Goal: Task Accomplishment & Management: Use online tool/utility

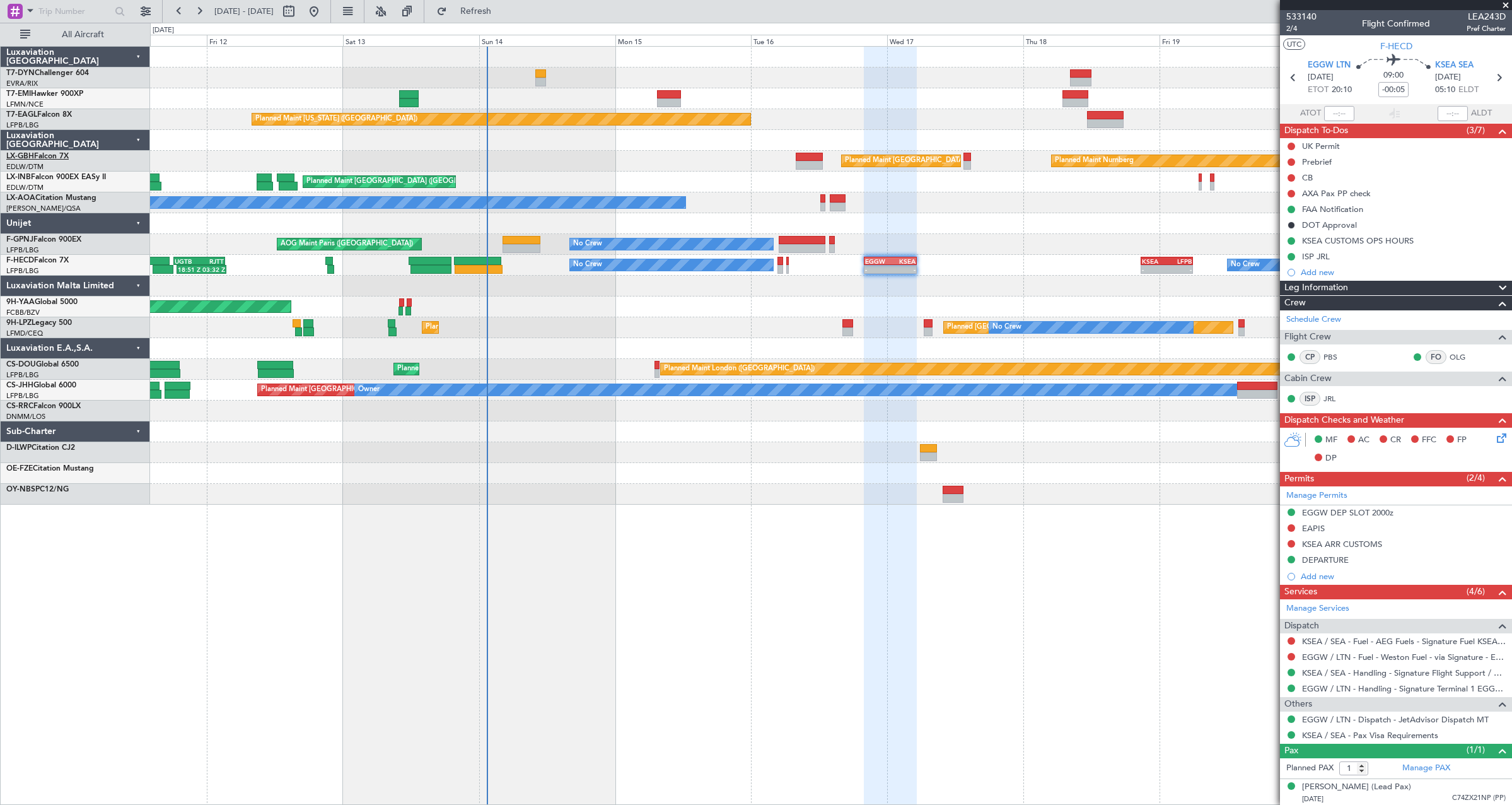
click at [37, 154] on link "LX-GBH Falcon 7X" at bounding box center [37, 156] width 62 height 7
click at [1506, 4] on span at bounding box center [1505, 6] width 12 height 12
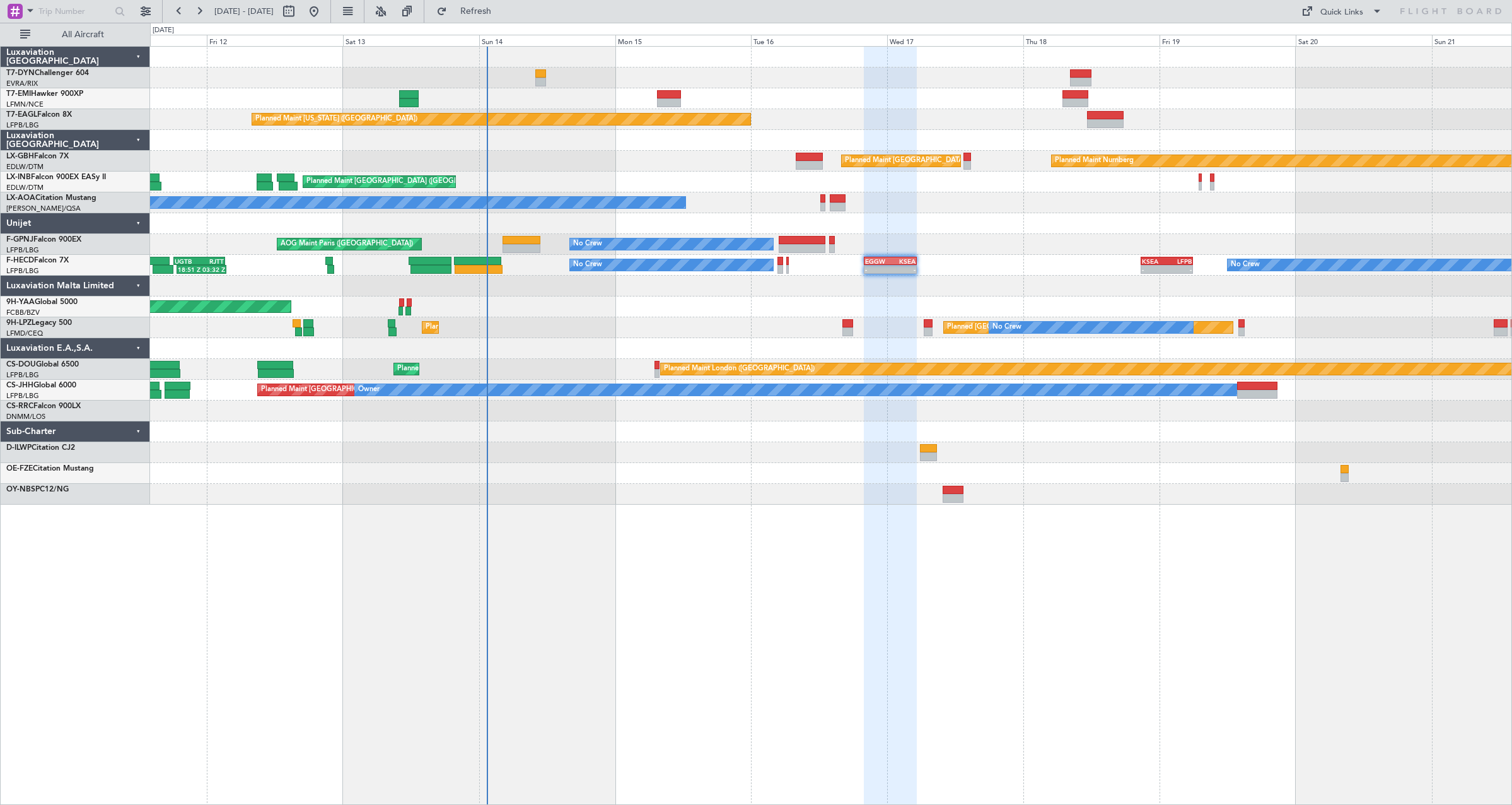
type input "0"
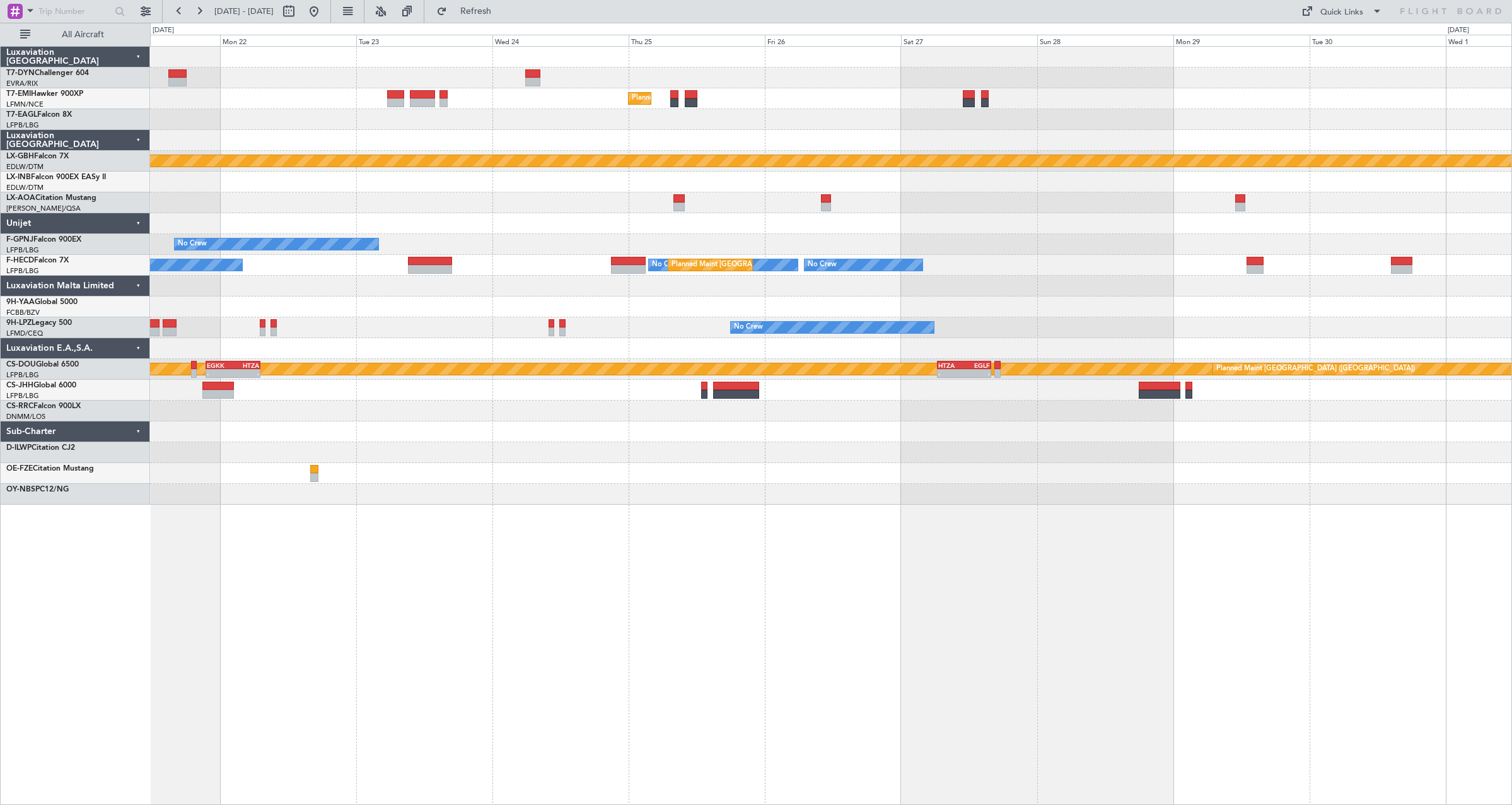
click at [92, 134] on div "Planned Maint [GEOGRAPHIC_DATA] Planned Maint Nurnberg No Crew No Crew No Crew …" at bounding box center [756, 414] width 1512 height 782
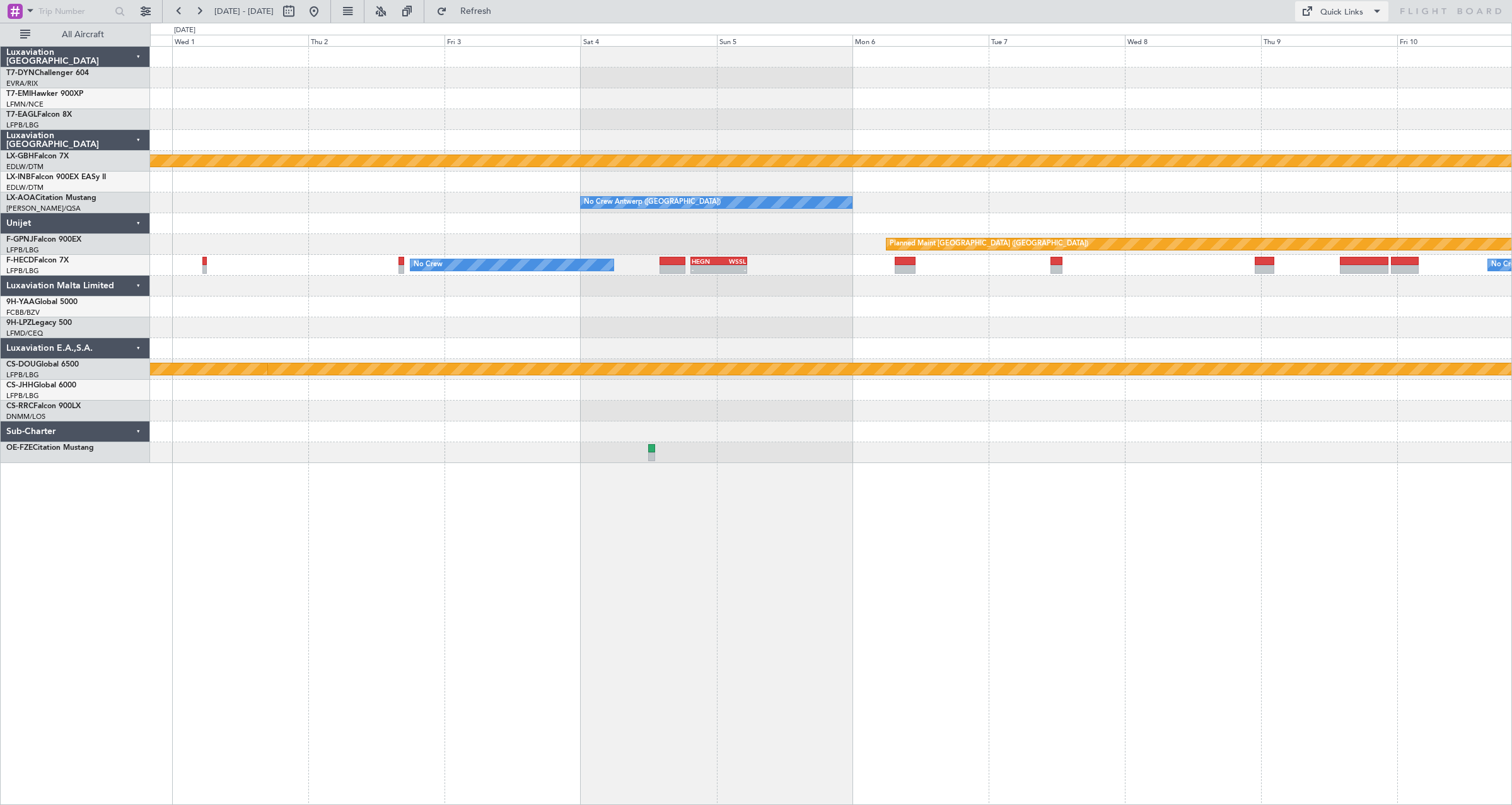
click at [1338, 20] on button "Quick Links" at bounding box center [1342, 12] width 94 height 20
click at [1325, 39] on button "Trip Builder" at bounding box center [1342, 41] width 94 height 30
click at [69, 179] on link "LX-INB Falcon 900EX EASy II" at bounding box center [56, 177] width 99 height 7
click at [324, 12] on button at bounding box center [314, 12] width 20 height 20
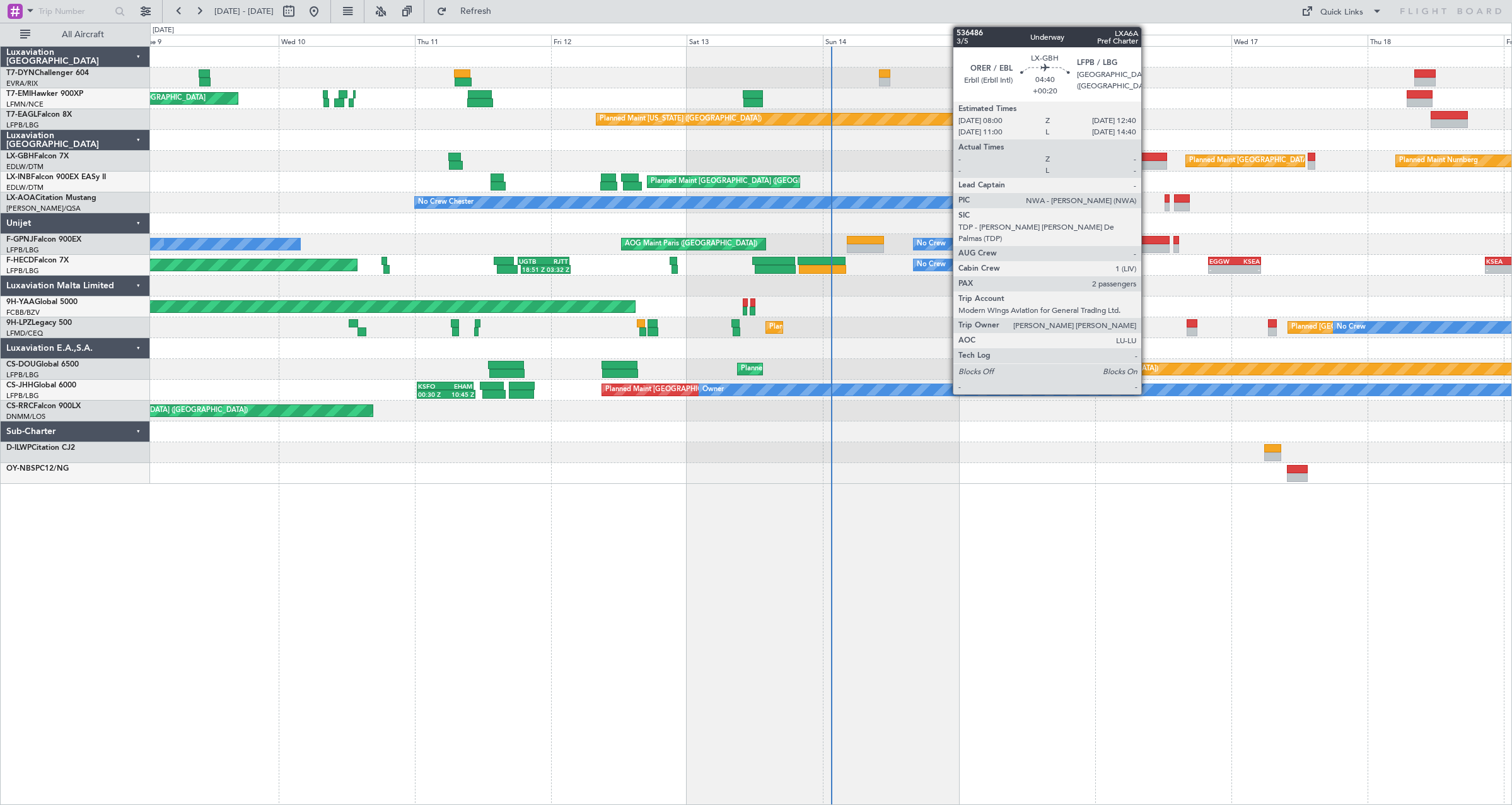
click at [1151, 162] on div at bounding box center [1153, 165] width 26 height 9
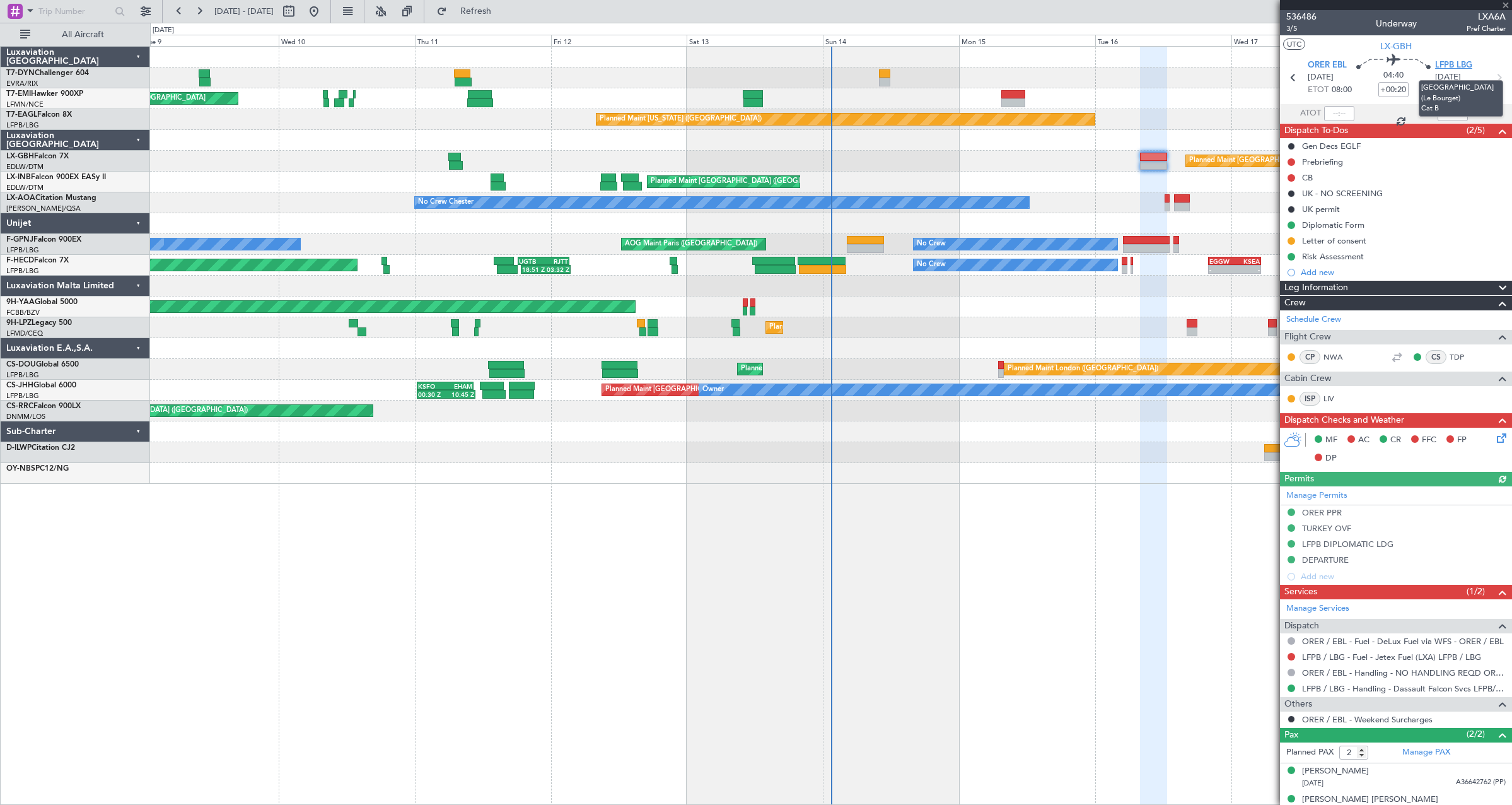
click at [1445, 67] on span "LFPB LBG" at bounding box center [1454, 65] width 37 height 12
click at [1374, 689] on link "LFPB / LBG - Handling - Dassault Falcon Svcs LFPB/LBG" at bounding box center [1404, 688] width 204 height 11
